Goal: Task Accomplishment & Management: Manage account settings

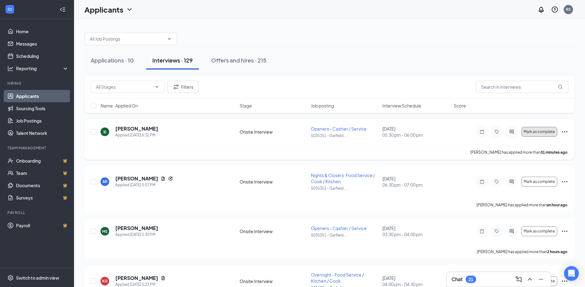
click at [545, 131] on span "Mark as complete" at bounding box center [539, 132] width 31 height 4
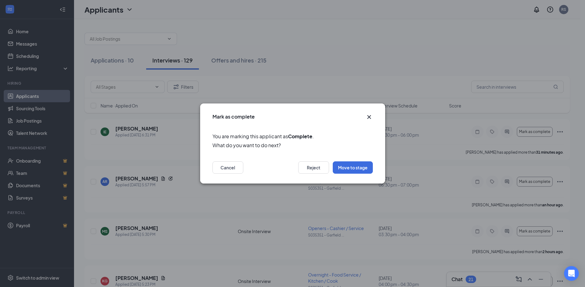
click at [365, 114] on div "Mark as complete You are marking this applicant as Complete . What do you want …" at bounding box center [292, 144] width 185 height 80
click at [369, 116] on icon "Cross" at bounding box center [368, 116] width 7 height 7
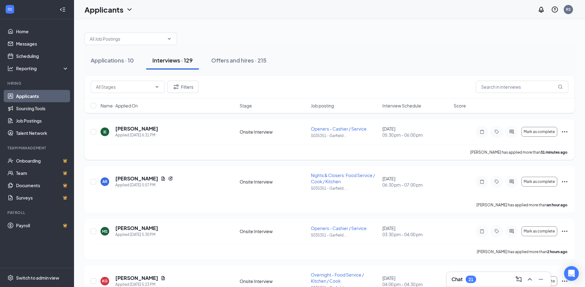
click at [565, 131] on icon "Ellipses" at bounding box center [564, 131] width 7 height 7
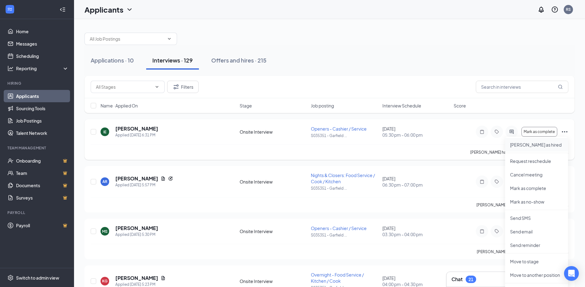
click at [524, 144] on p "Mark as hired" at bounding box center [536, 145] width 53 height 6
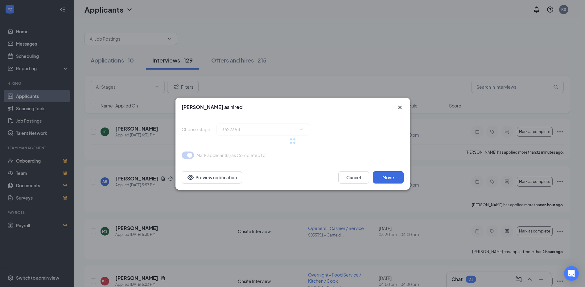
type input "Hiring Complete (final stage)"
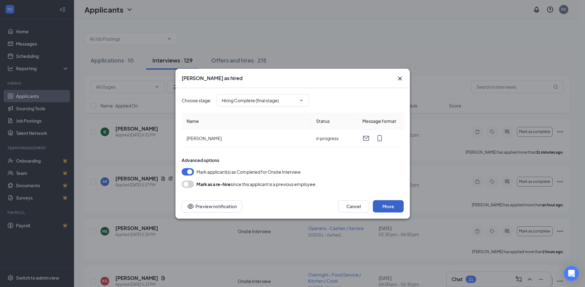
click at [385, 206] on button "Move" at bounding box center [388, 206] width 31 height 12
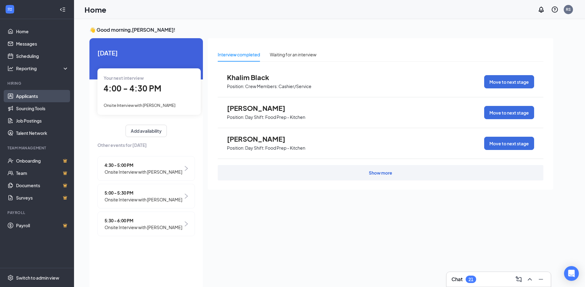
click at [29, 96] on link "Applicants" at bounding box center [42, 96] width 53 height 12
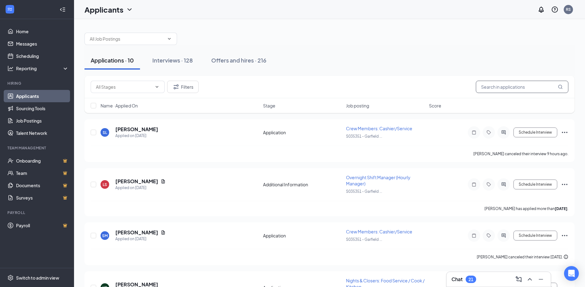
click at [491, 87] on input "text" at bounding box center [522, 87] width 93 height 12
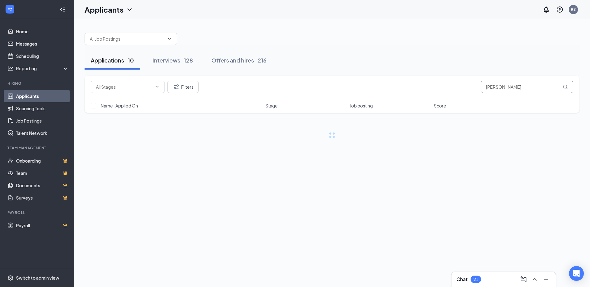
type input "[PERSON_NAME]"
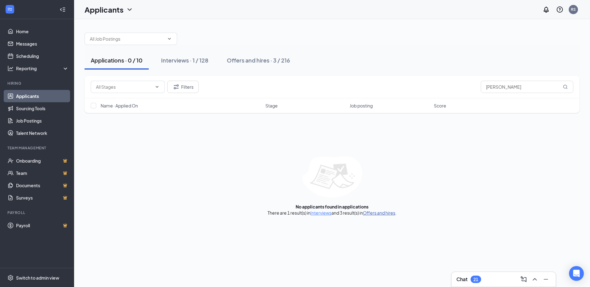
click at [382, 212] on link "Offers and hires" at bounding box center [379, 213] width 32 height 6
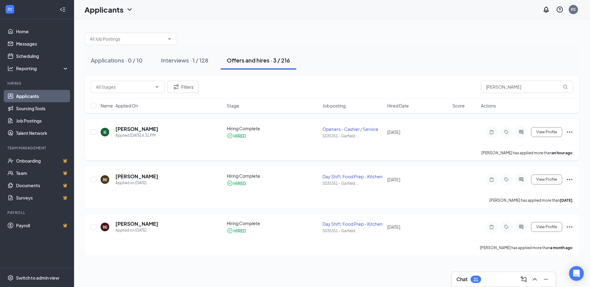
click at [570, 132] on icon "Ellipses" at bounding box center [569, 132] width 7 height 7
click at [479, 141] on div "IE [PERSON_NAME] Applied [DATE] 6:31 PM Hiring Complete HIRED Openers - Cashier…" at bounding box center [332, 136] width 482 height 20
